Goal: Information Seeking & Learning: Find specific fact

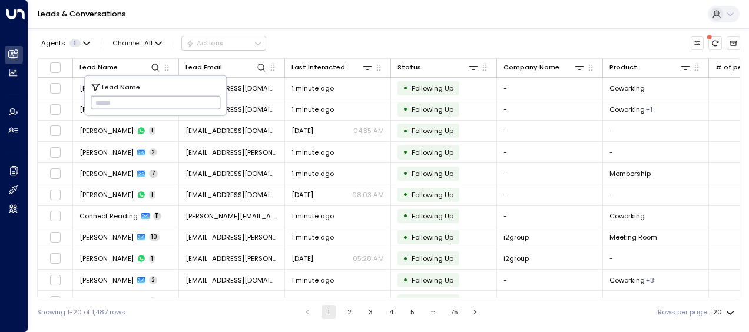
click at [104, 101] on input "text" at bounding box center [156, 102] width 130 height 19
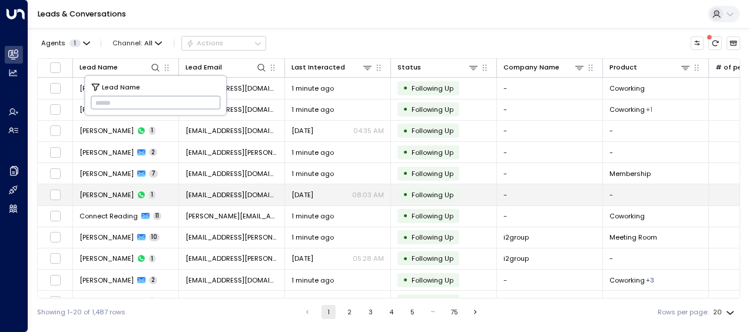
type input "**********"
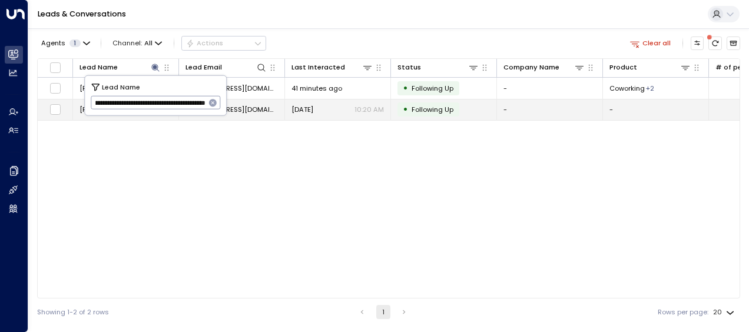
click at [303, 105] on span "[DATE]" at bounding box center [302, 109] width 22 height 9
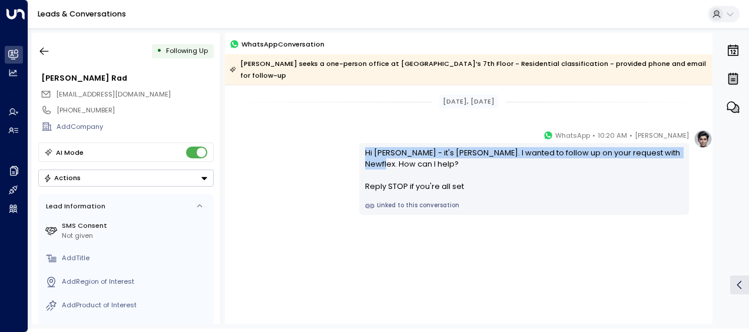
drag, startPoint x: 278, startPoint y: 135, endPoint x: 280, endPoint y: 118, distance: 17.2
click at [280, 129] on div "[PERSON_NAME] • 10:20 AM • WhatsApp Hi [PERSON_NAME] - it's [PERSON_NAME]. I wa…" at bounding box center [468, 171] width 487 height 85
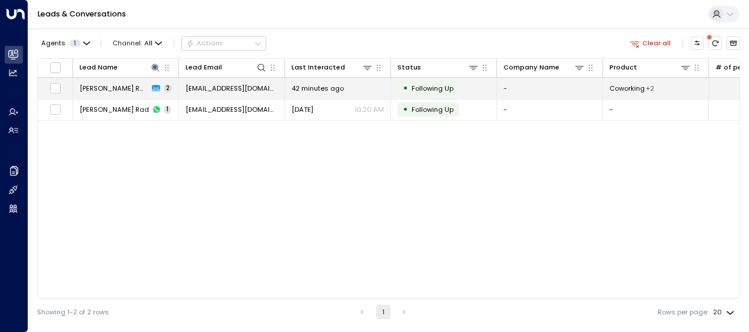
click at [235, 88] on span "[EMAIL_ADDRESS][DOMAIN_NAME]" at bounding box center [231, 88] width 92 height 9
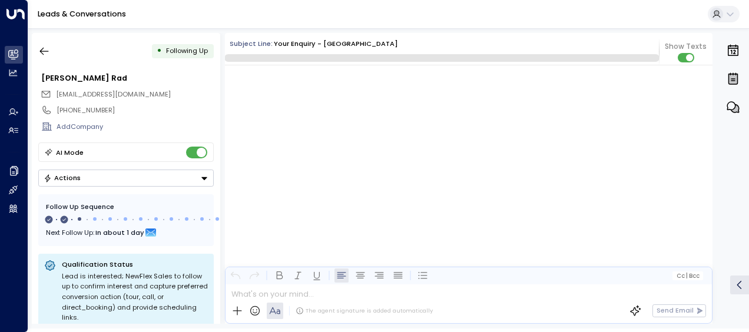
scroll to position [595, 0]
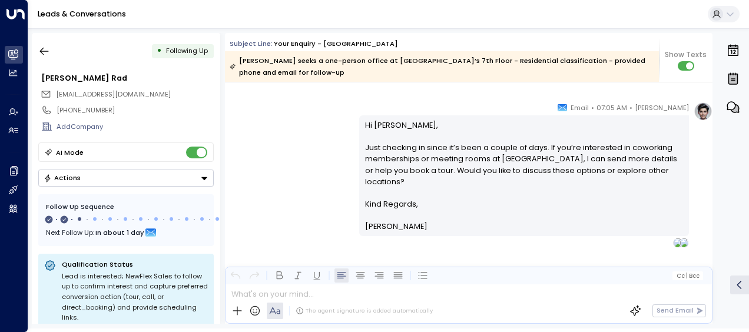
click at [291, 131] on div "[PERSON_NAME] • 07:05 AM • Email Hi [PERSON_NAME], Just checking in since it’s …" at bounding box center [468, 174] width 487 height 145
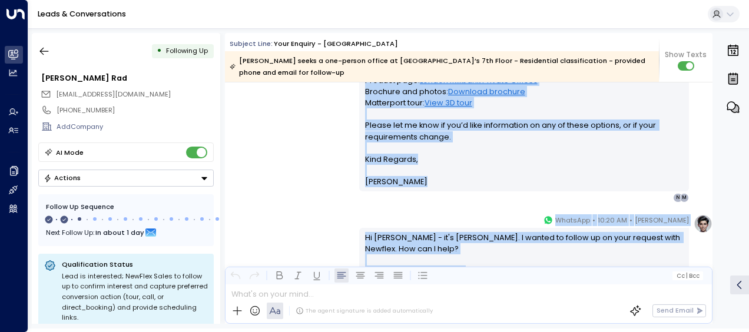
scroll to position [384, 0]
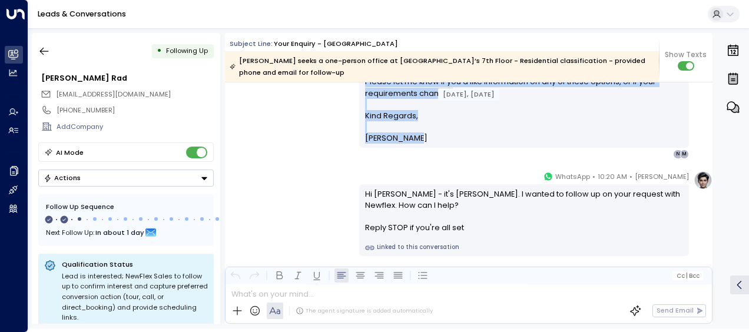
drag, startPoint x: 363, startPoint y: 118, endPoint x: 416, endPoint y: 139, distance: 57.4
click at [416, 139] on div "Hi [PERSON_NAME], Thank you for your interest in a private office at [GEOGRAPHI…" at bounding box center [524, 31] width 318 height 226
drag, startPoint x: 416, startPoint y: 139, endPoint x: 385, endPoint y: 133, distance: 31.7
copy div "Hi [PERSON_NAME], Thank you for your interest in a private office at [GEOGRAPHI…"
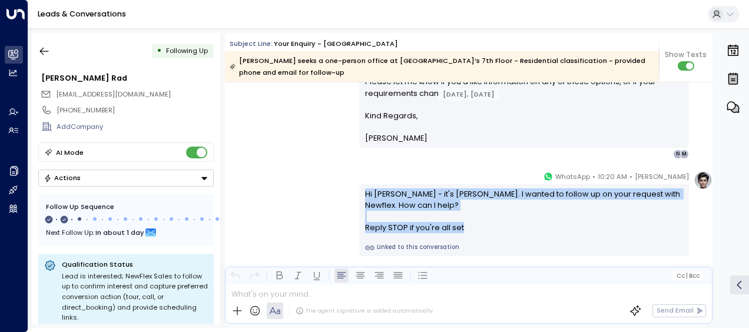
drag, startPoint x: 364, startPoint y: 193, endPoint x: 464, endPoint y: 244, distance: 112.7
click at [464, 244] on div "Hi [PERSON_NAME] - it's [PERSON_NAME]. I wanted to follow up on your request wi…" at bounding box center [524, 220] width 330 height 72
drag, startPoint x: 464, startPoint y: 244, endPoint x: 376, endPoint y: 215, distance: 92.7
copy div "Hi [PERSON_NAME] - it's [PERSON_NAME]. I wanted to follow up on your request wi…"
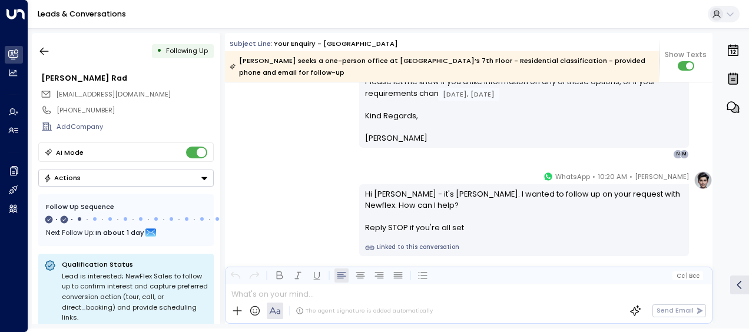
click at [331, 155] on div "[PERSON_NAME] • 10:16 AM • Email Hi [PERSON_NAME], Thank you for your interest …" at bounding box center [468, 30] width 487 height 258
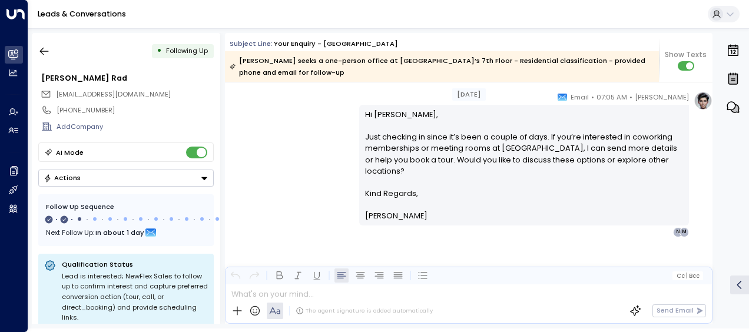
scroll to position [612, 0]
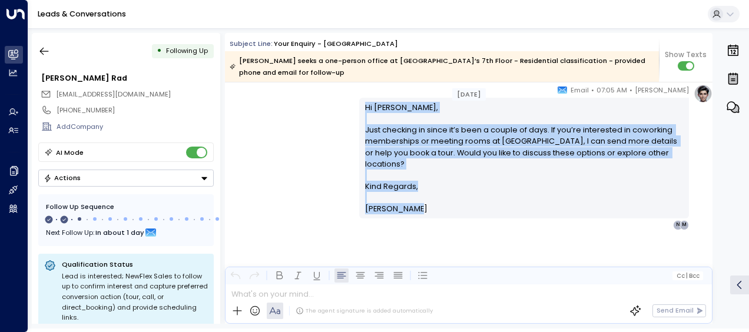
drag, startPoint x: 363, startPoint y: 107, endPoint x: 420, endPoint y: 220, distance: 126.4
click at [420, 220] on div "[PERSON_NAME] • 07:05 AM • Email Hi [PERSON_NAME], Just checking in since it’s …" at bounding box center [524, 156] width 330 height 145
drag, startPoint x: 420, startPoint y: 220, endPoint x: 387, endPoint y: 175, distance: 55.9
copy div "Hi [PERSON_NAME], Just checking in since it’s been a couple of days. If you’re …"
